Goal: Information Seeking & Learning: Check status

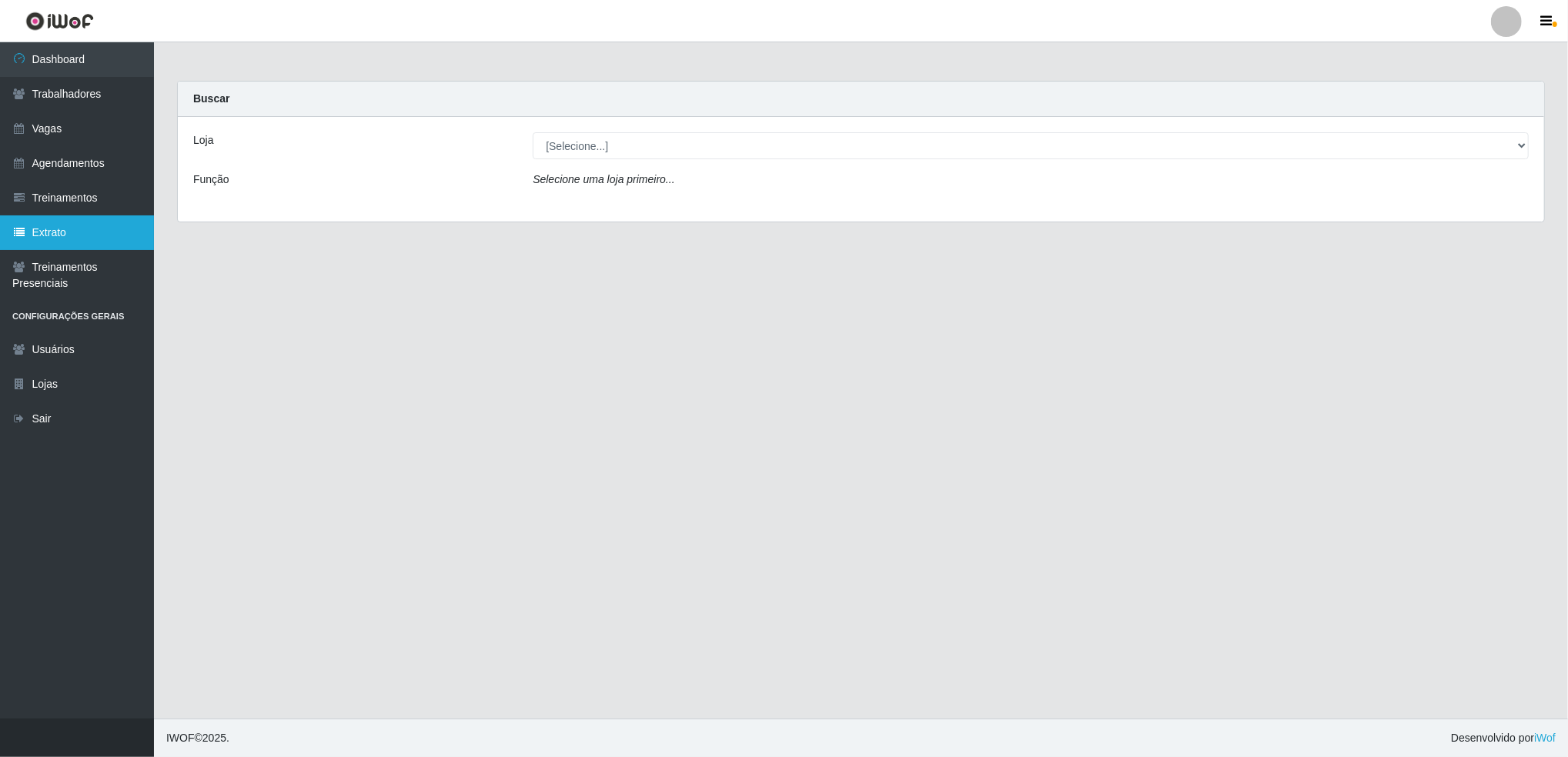
click at [63, 233] on link "Extrato" at bounding box center [77, 233] width 154 height 35
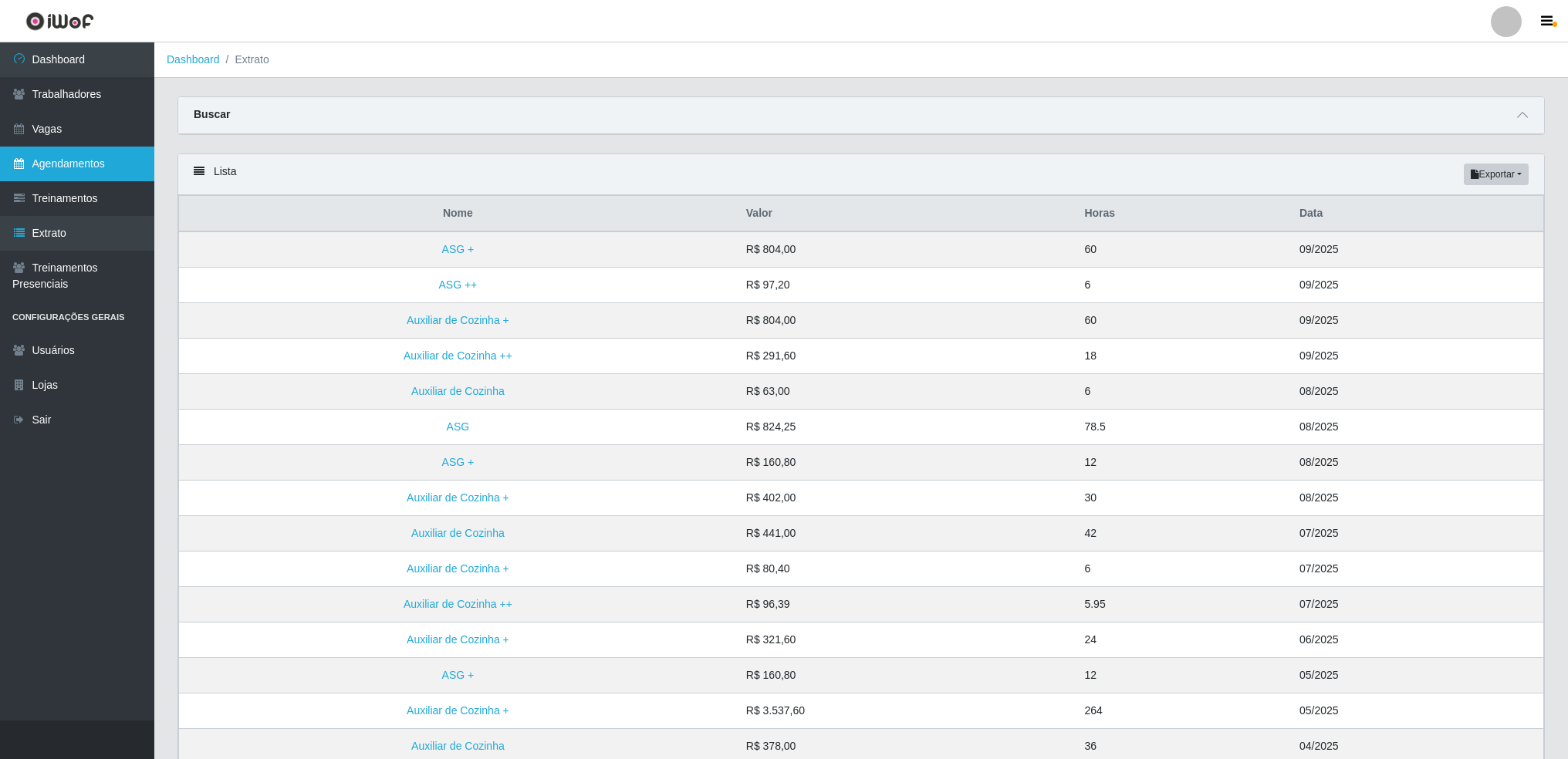
click at [63, 151] on link "Agendamentos" at bounding box center [77, 164] width 155 height 35
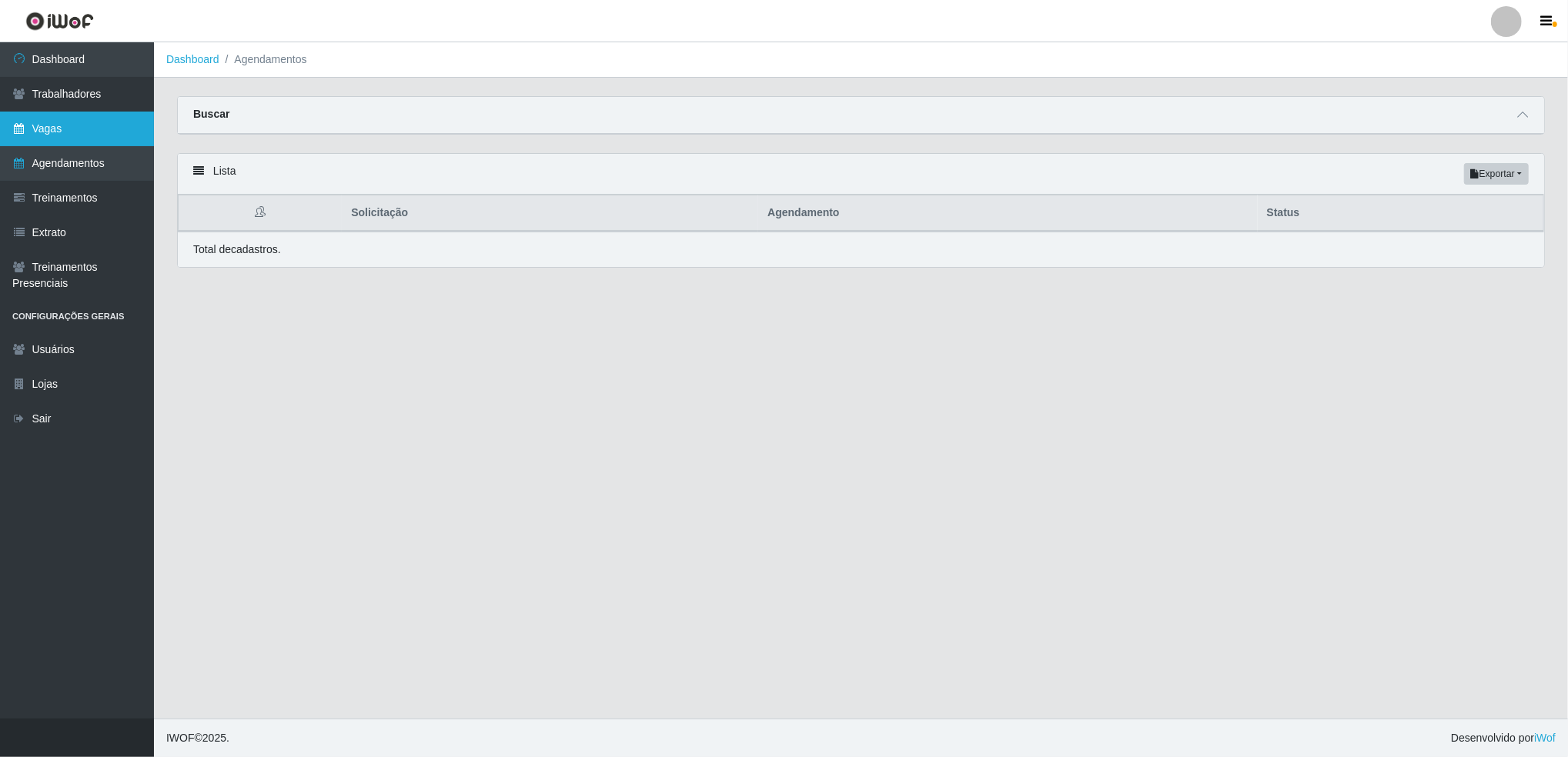
click at [49, 132] on link "Vagas" at bounding box center [77, 129] width 154 height 35
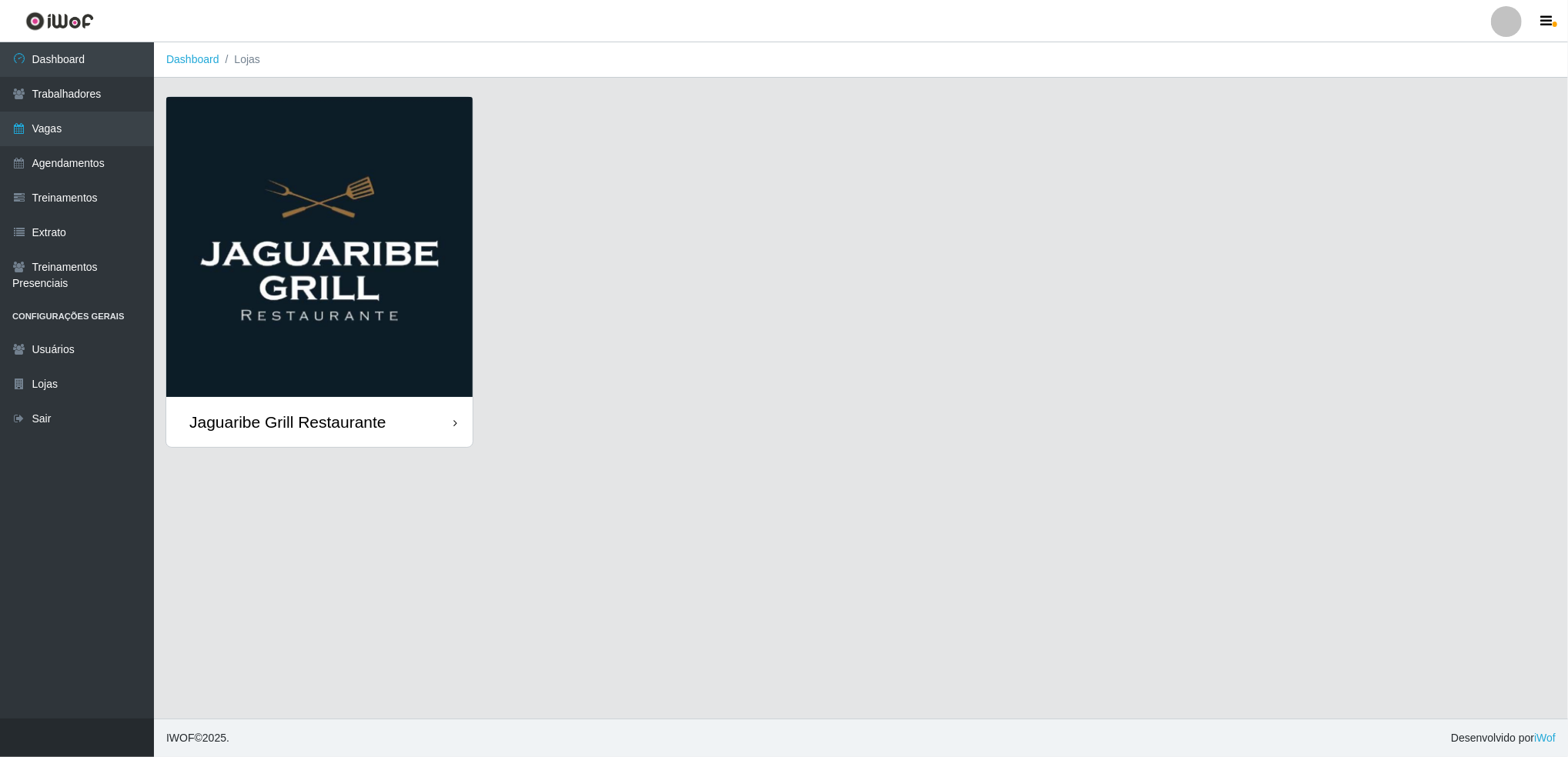
click at [271, 413] on div "Jaguaribe Grill Restaurante" at bounding box center [287, 422] width 197 height 19
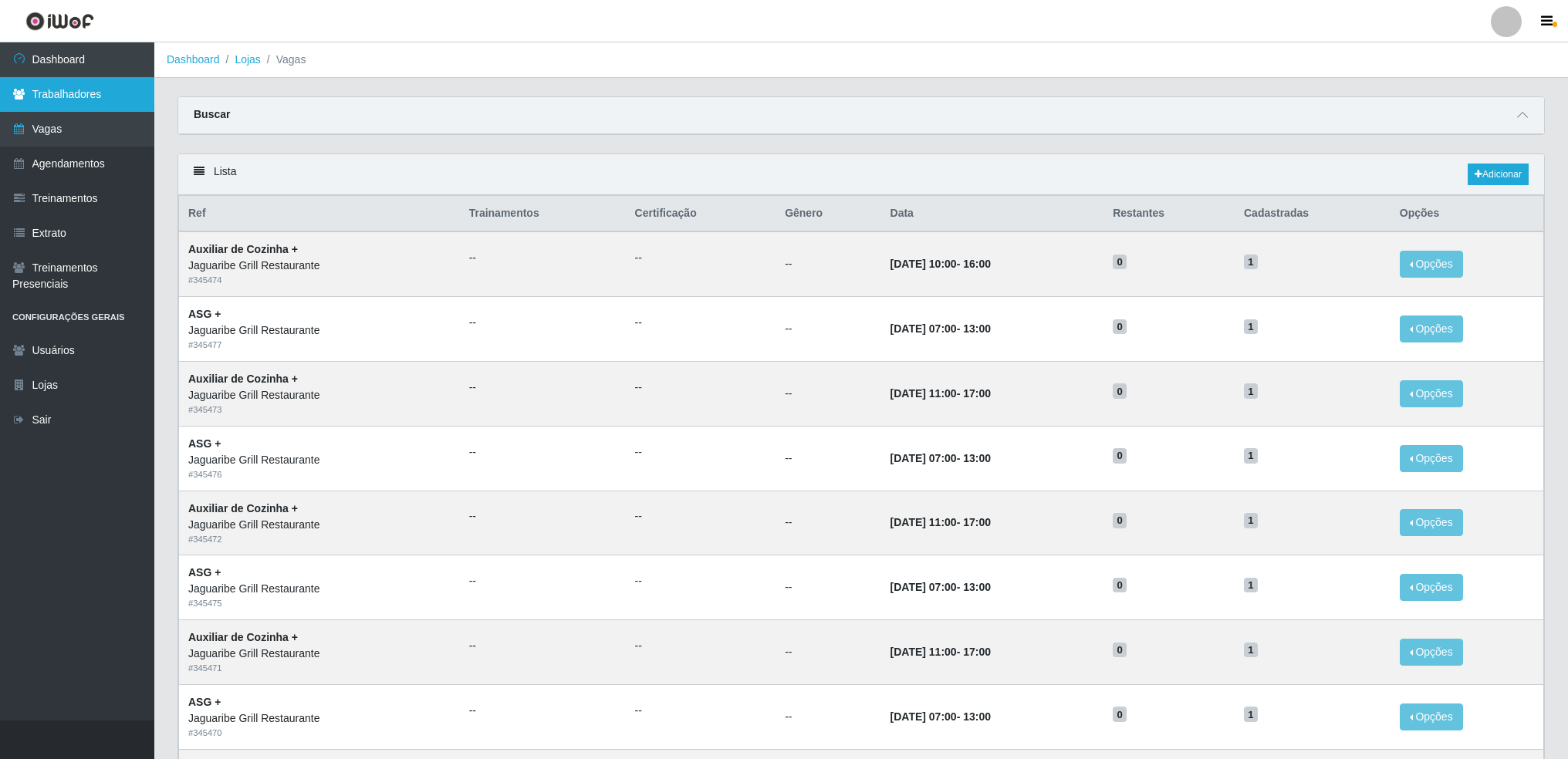
click at [88, 91] on link "Trabalhadores" at bounding box center [77, 94] width 155 height 35
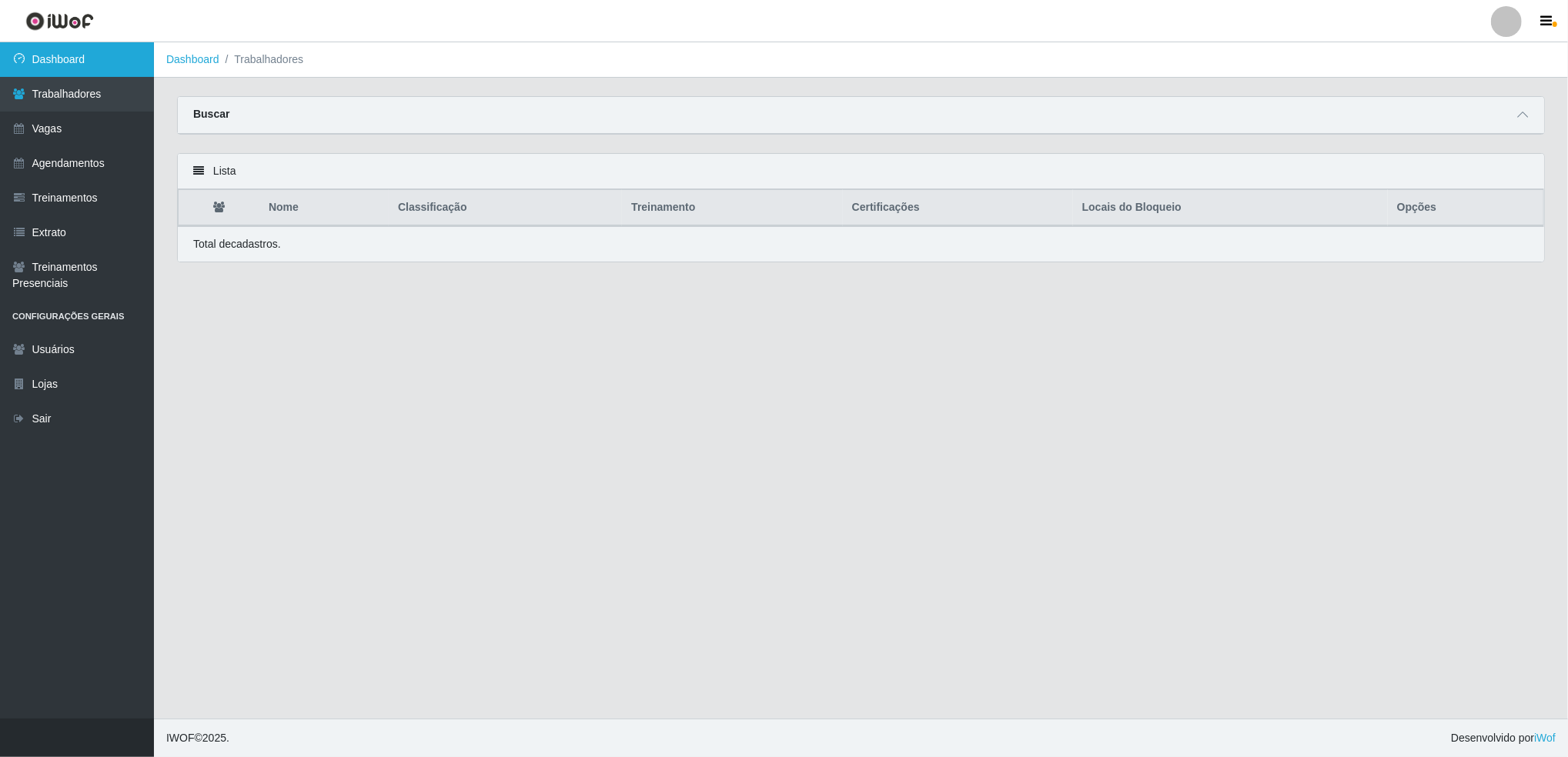
click at [90, 57] on link "Dashboard" at bounding box center [77, 60] width 154 height 35
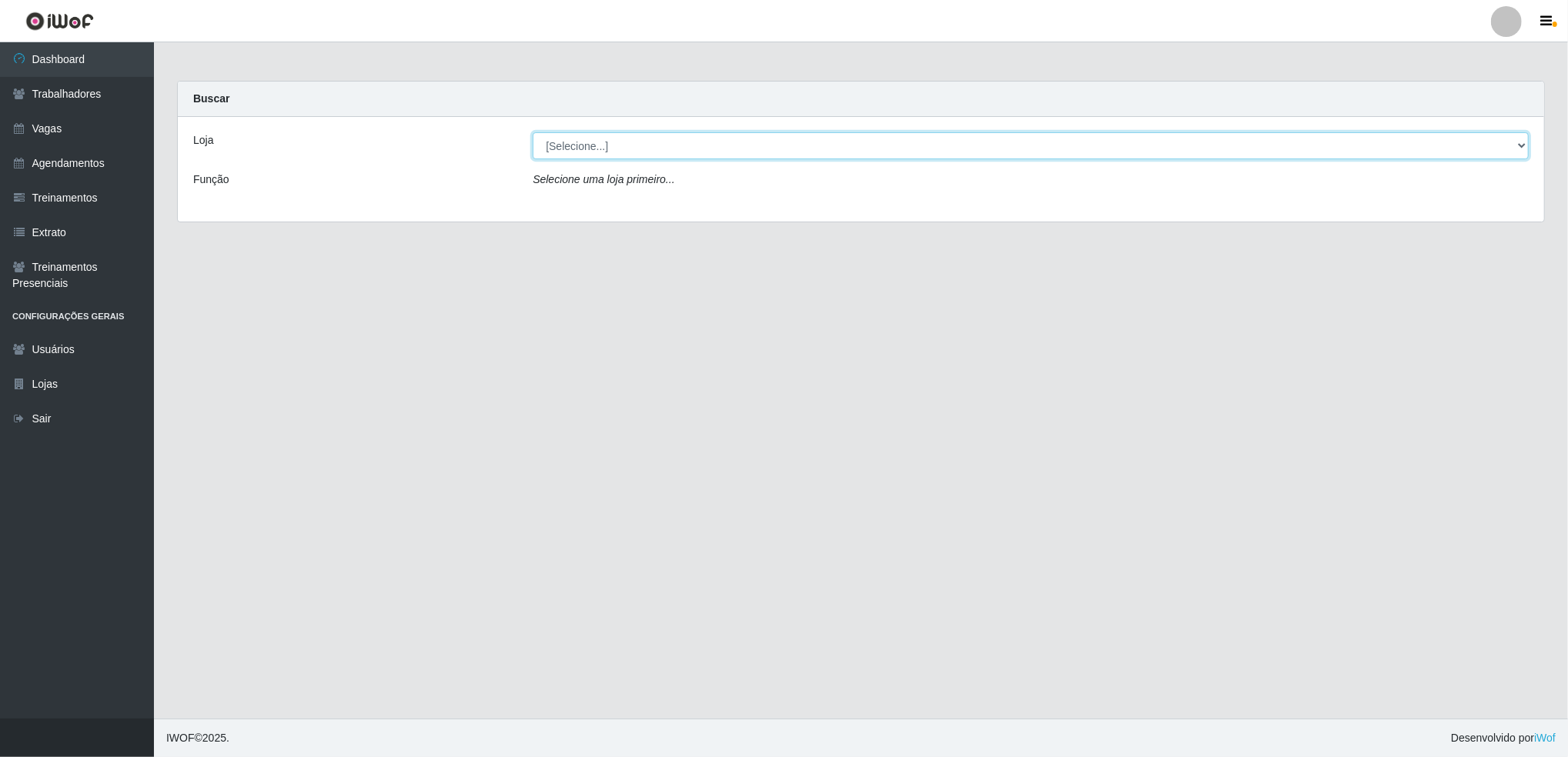
click at [700, 151] on select "[Selecione...] Jaguaribe Grill Restaurante" at bounding box center [1031, 145] width 995 height 27
select select "311"
click at [533, 132] on select "[Selecione...] Jaguaribe Grill Restaurante" at bounding box center [1031, 145] width 995 height 27
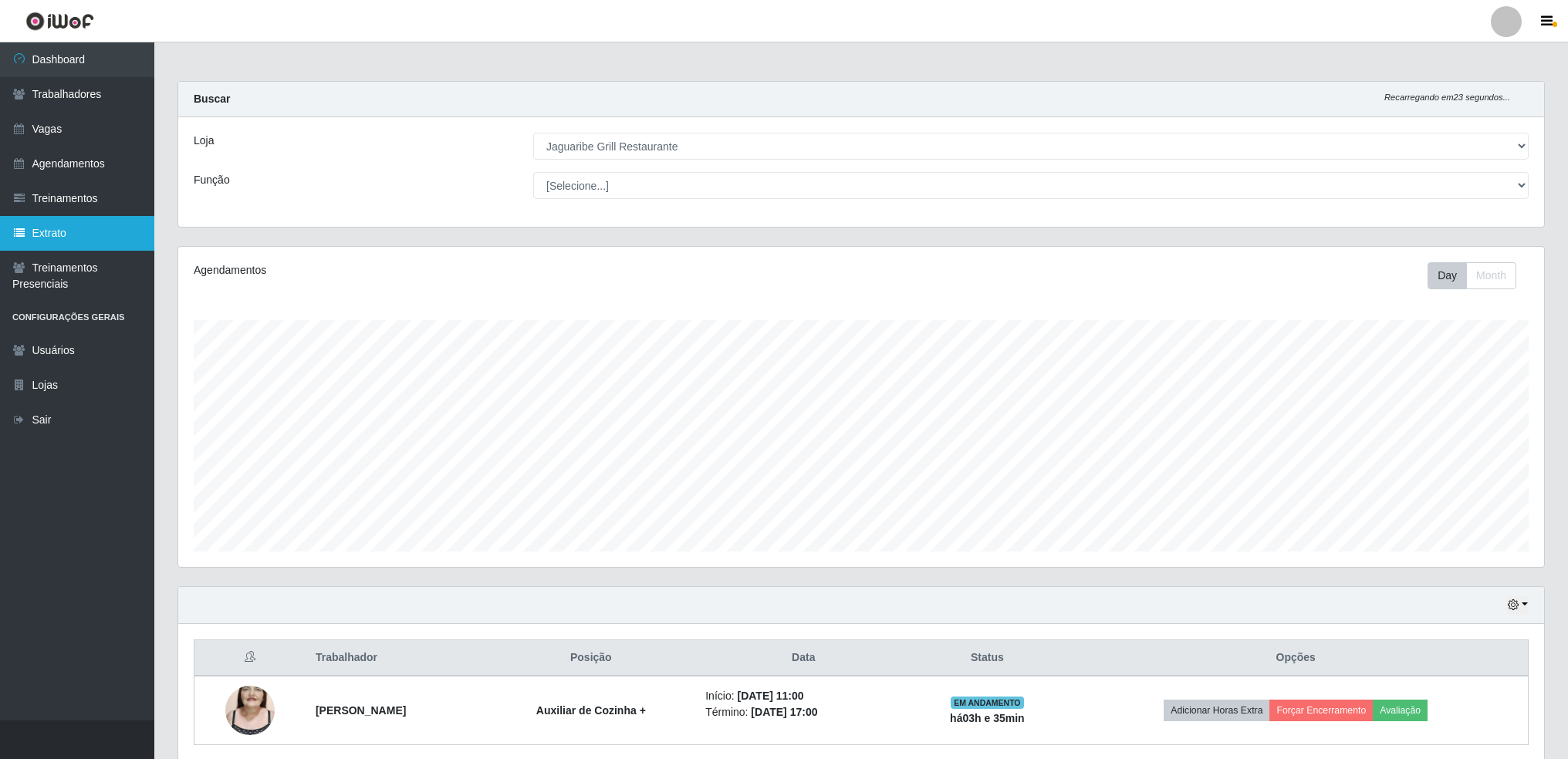
click at [56, 237] on link "Extrato" at bounding box center [77, 233] width 155 height 35
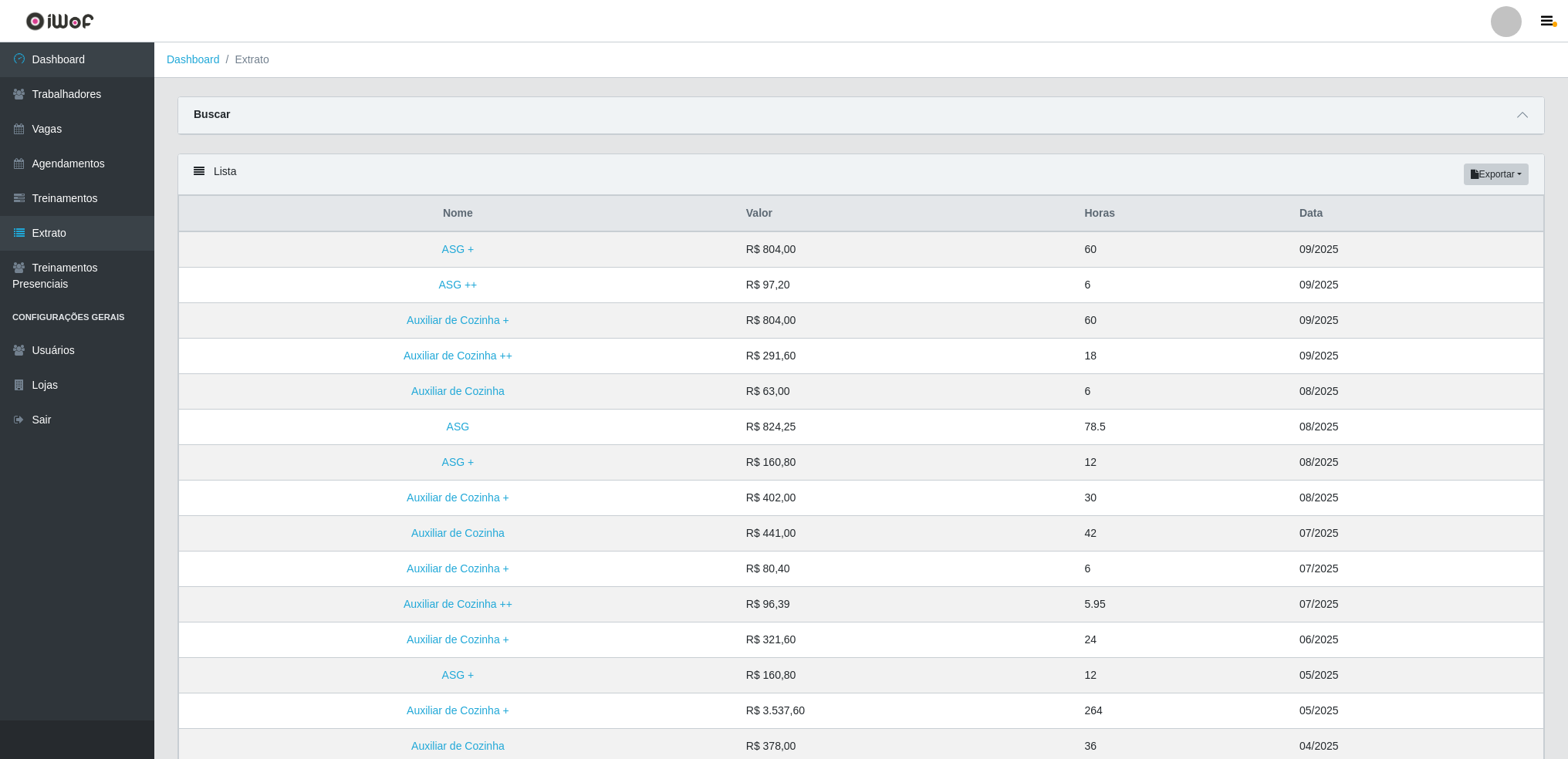
click at [194, 173] on icon at bounding box center [199, 171] width 11 height 11
click at [202, 173] on icon at bounding box center [199, 171] width 11 height 11
click at [220, 173] on div "Lista Exportar PDF Excel" at bounding box center [861, 175] width 1366 height 41
click at [1517, 180] on button "Exportar" at bounding box center [1497, 174] width 65 height 21
click at [718, 140] on div "Carregando... Buscar Loja [Selecione...] Jaguaribe Grill Restaurante Função Sel…" at bounding box center [861, 125] width 1391 height 57
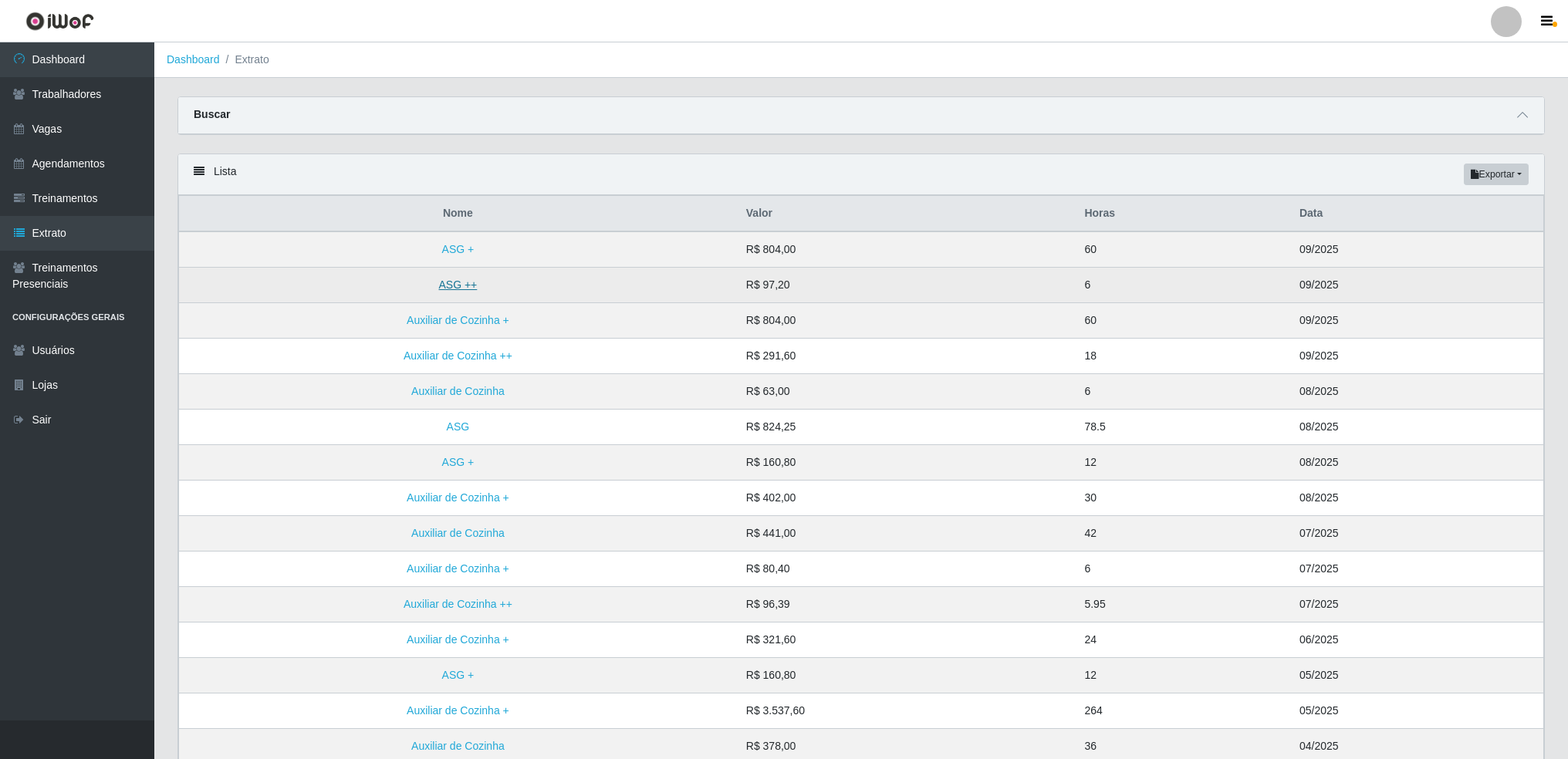
click at [456, 288] on link "ASG ++" at bounding box center [458, 284] width 39 height 12
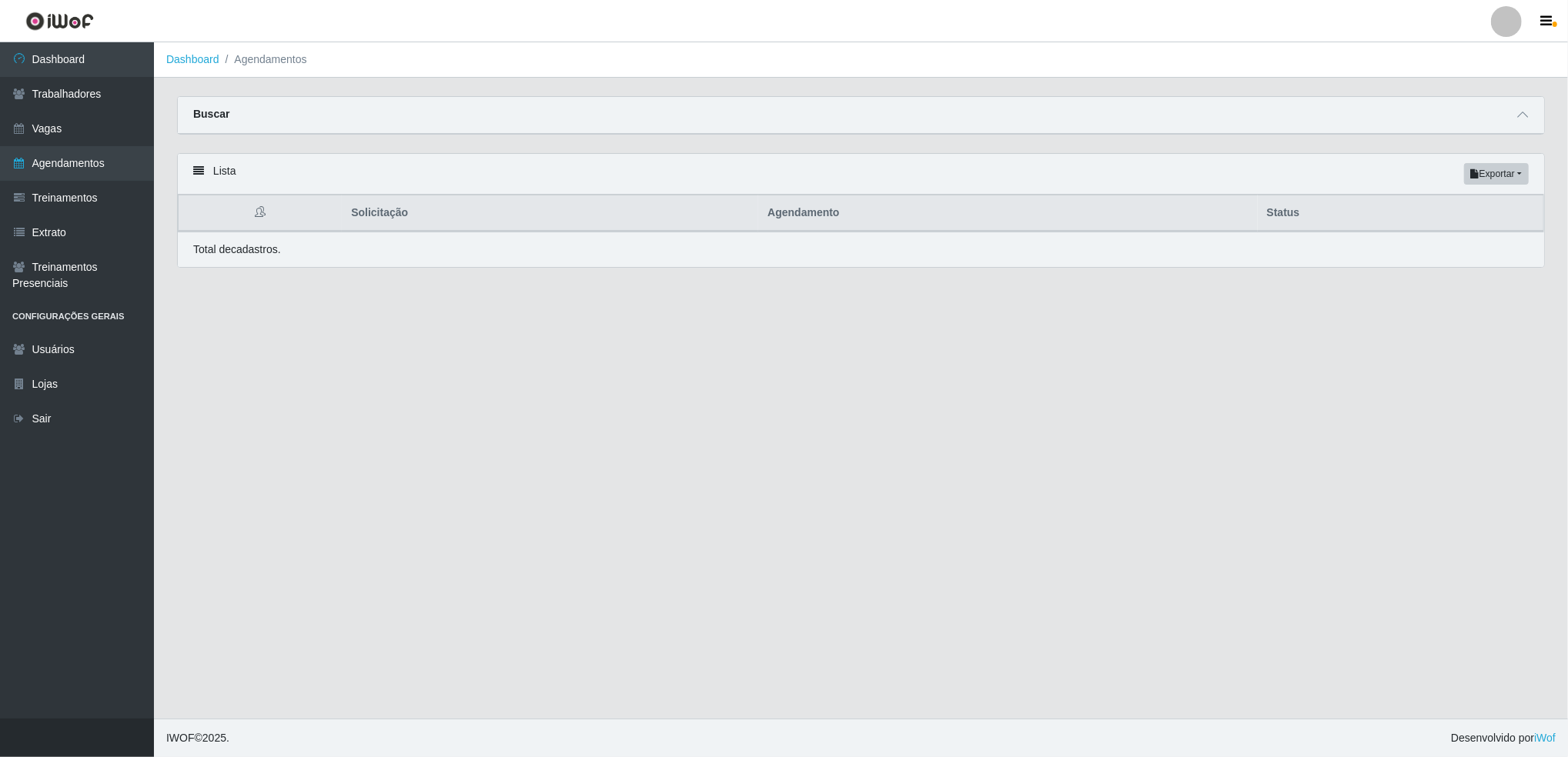
click at [264, 251] on p "Total de cadastros." at bounding box center [236, 250] width 88 height 17
click at [200, 169] on icon at bounding box center [199, 171] width 11 height 11
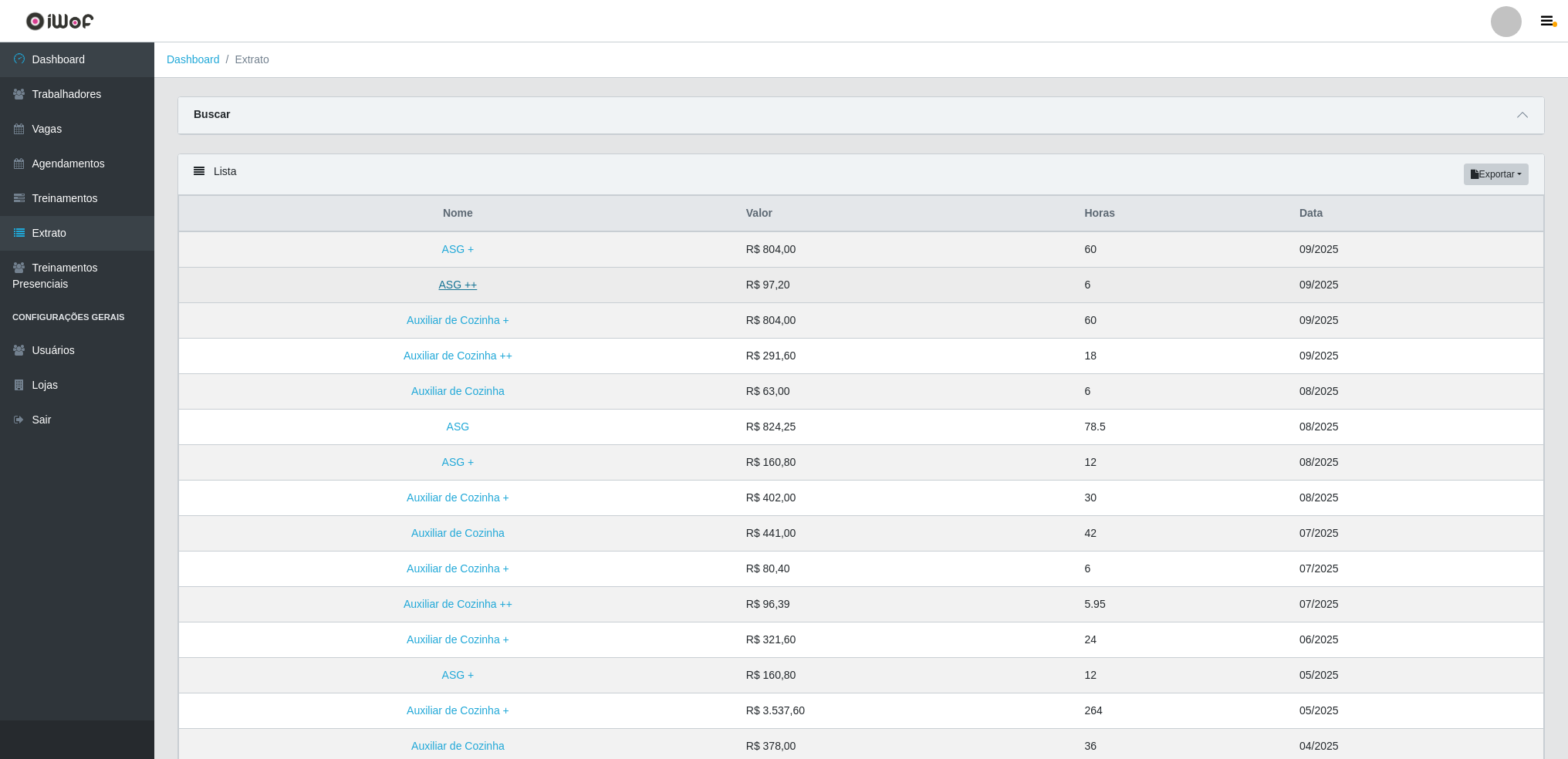
click at [466, 290] on link "ASG ++" at bounding box center [458, 284] width 39 height 12
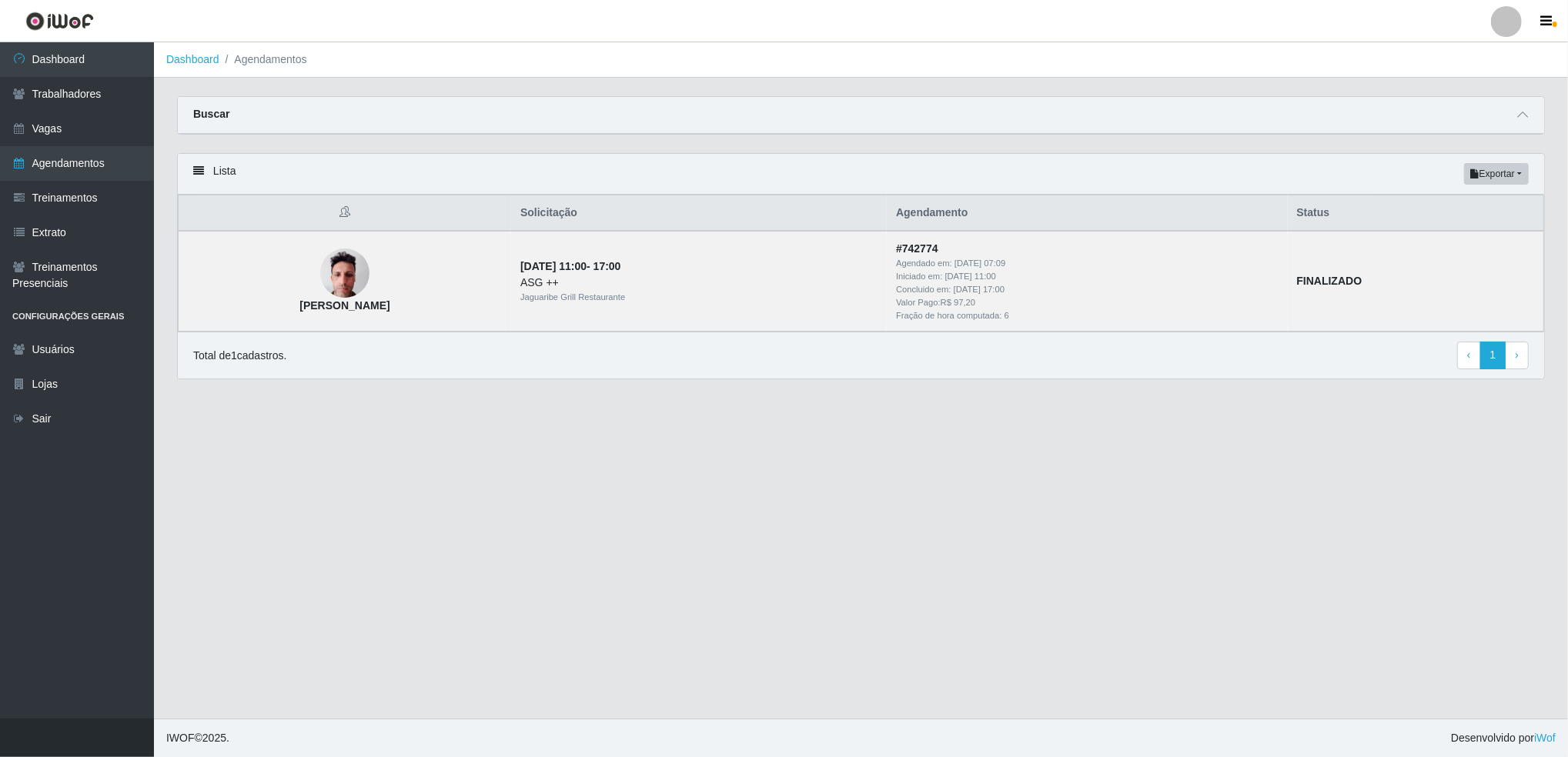
click at [220, 66] on li "Agendamentos" at bounding box center [263, 60] width 88 height 17
click at [201, 67] on ol "Dashboard Agendamentos" at bounding box center [861, 60] width 1414 height 35
click at [193, 56] on link "Dashboard" at bounding box center [193, 59] width 54 height 12
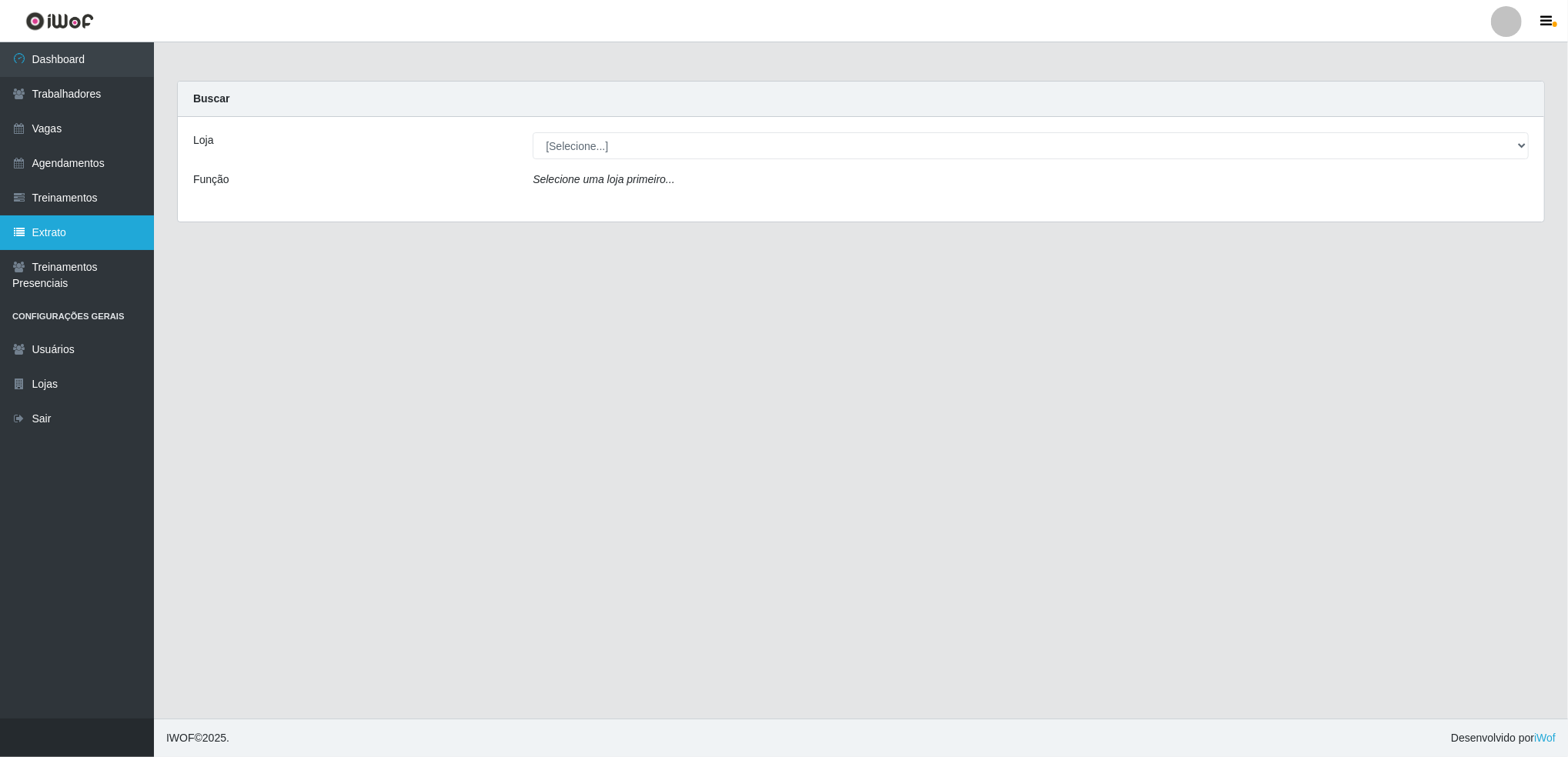
click at [46, 232] on link "Extrato" at bounding box center [77, 233] width 154 height 35
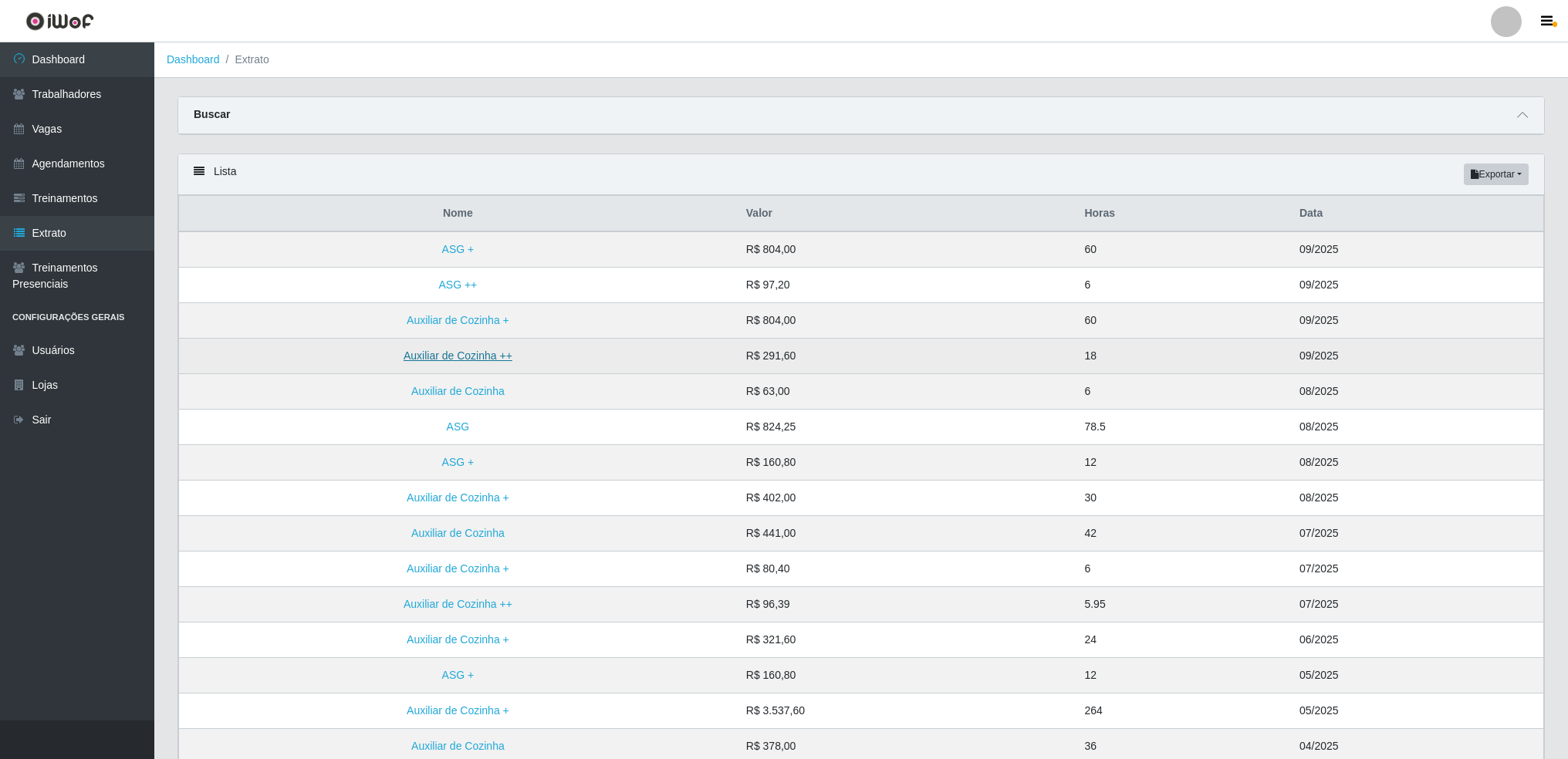
click at [461, 360] on link "Auxiliar de Cozinha ++" at bounding box center [458, 355] width 109 height 12
click at [483, 362] on link "Auxiliar de Cozinha ++" at bounding box center [458, 355] width 109 height 12
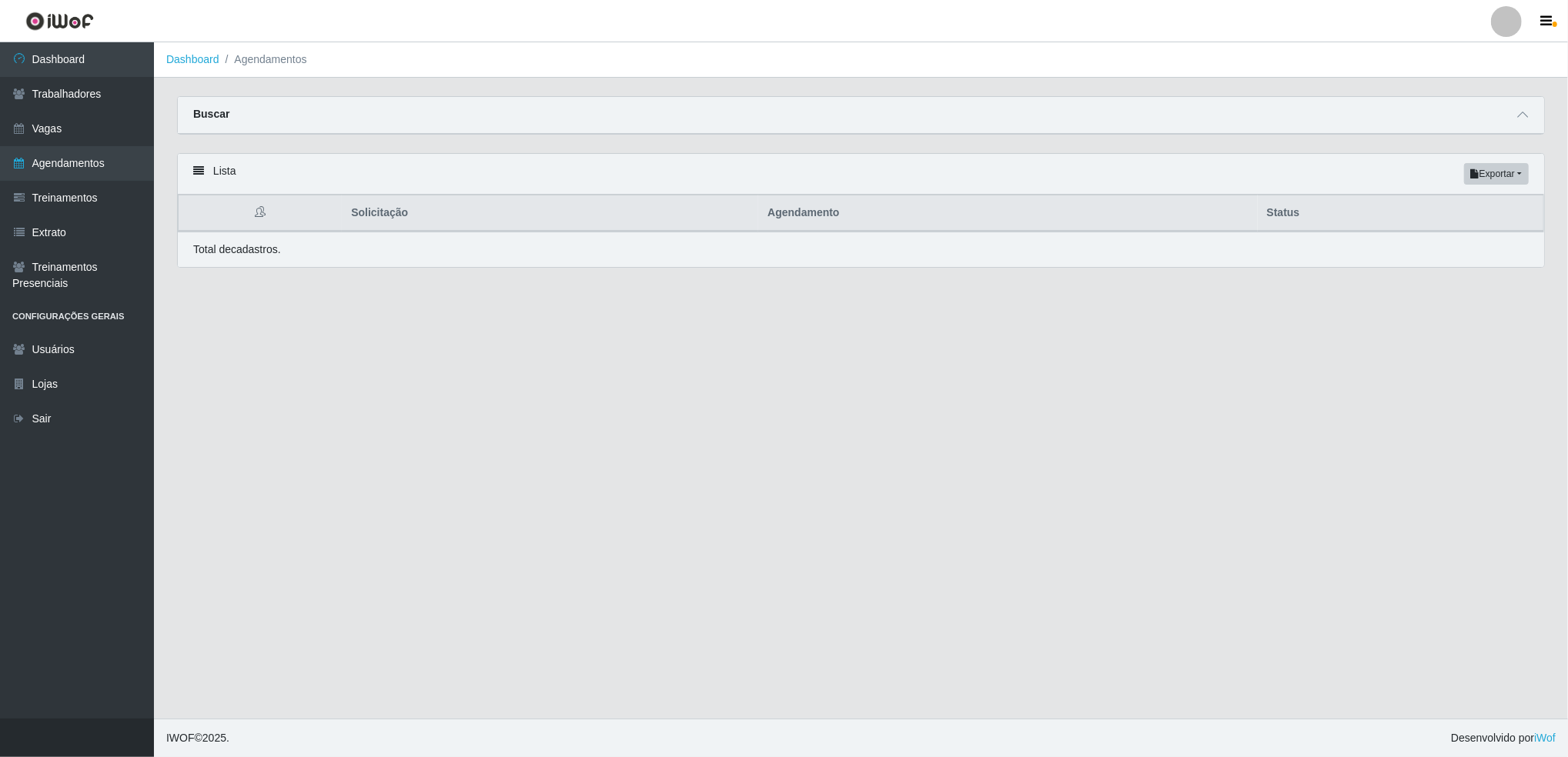
click at [375, 209] on th "Solicitação" at bounding box center [549, 213] width 416 height 36
click at [261, 217] on icon at bounding box center [260, 211] width 11 height 11
click at [266, 253] on p "Total de cadastros." at bounding box center [236, 250] width 88 height 17
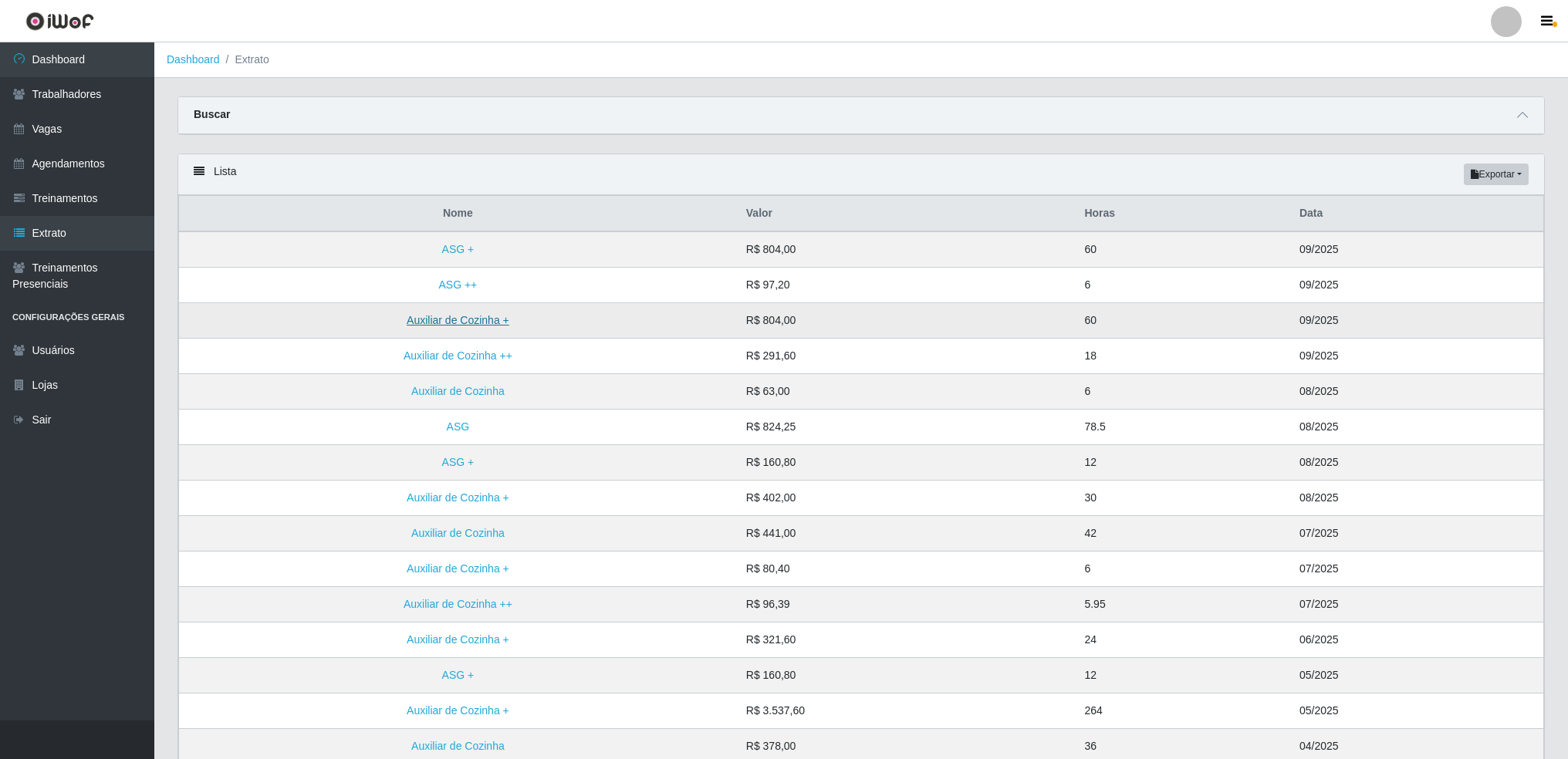
click at [488, 325] on link "Auxiliar de Cozinha +" at bounding box center [458, 319] width 103 height 12
click at [449, 251] on link "ASG +" at bounding box center [458, 249] width 32 height 12
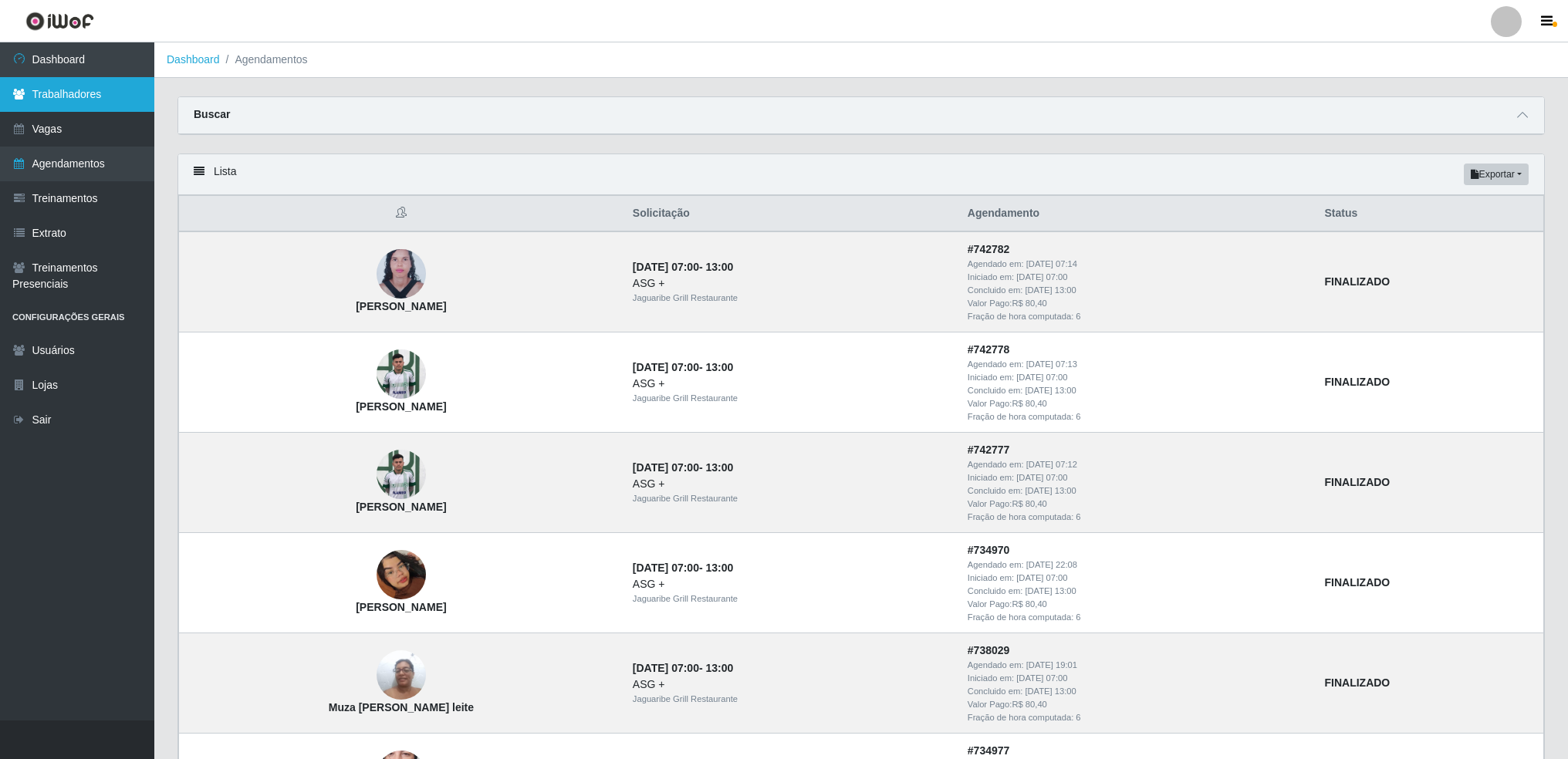
click at [85, 83] on link "Trabalhadores" at bounding box center [77, 94] width 155 height 35
